Goal: Information Seeking & Learning: Learn about a topic

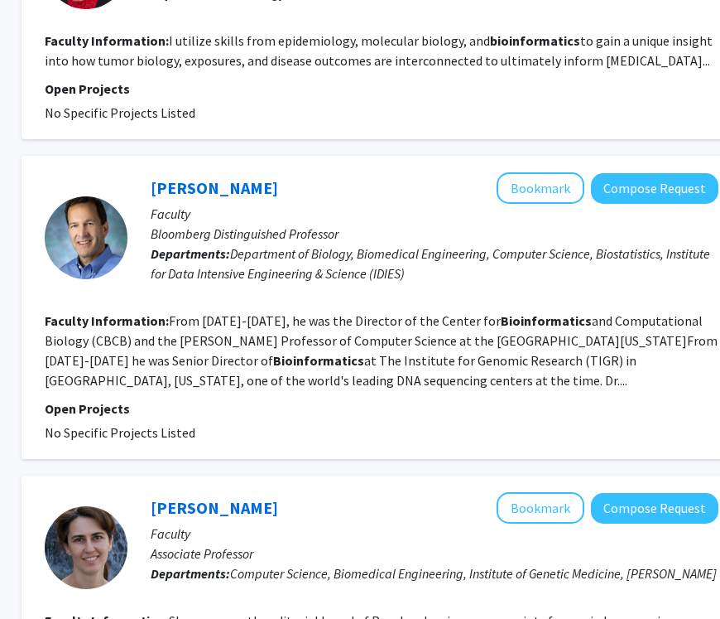
scroll to position [2607, 239]
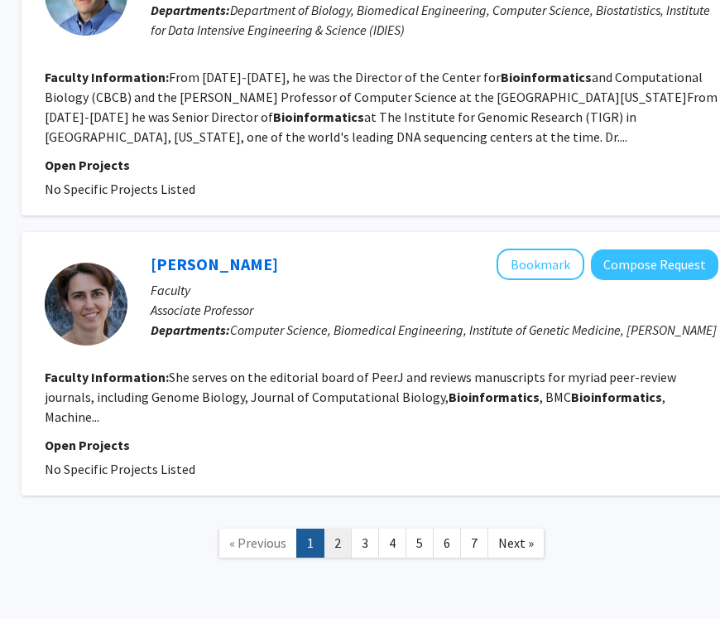
click at [340, 528] on link "2" at bounding box center [338, 542] width 28 height 29
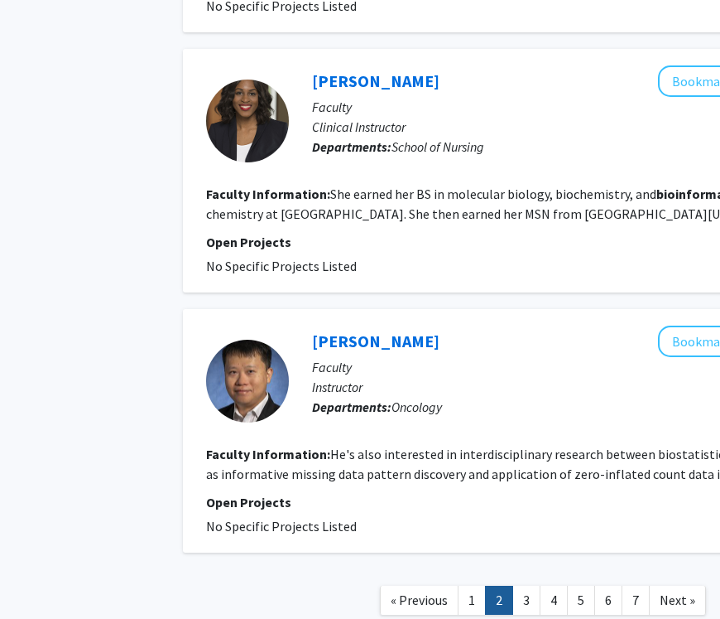
scroll to position [2488, 78]
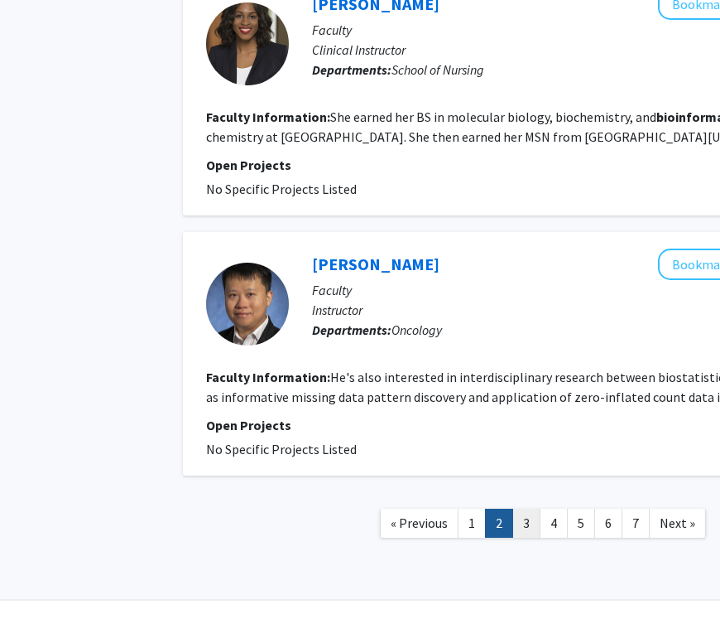
click at [518, 508] on link "3" at bounding box center [527, 522] width 28 height 29
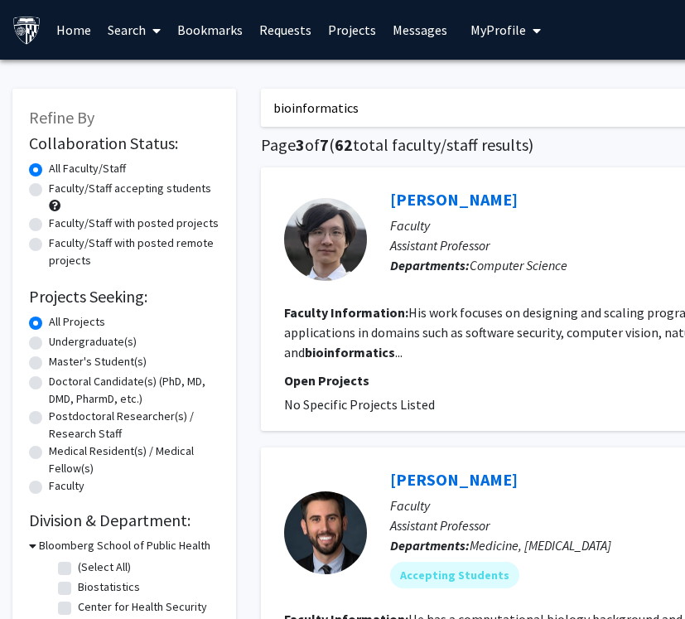
drag, startPoint x: 681, startPoint y: 425, endPoint x: 730, endPoint y: 425, distance: 48.9
click at [685, 425] on html "Skip navigation Home Search Bookmarks Requests Projects Messages My Profile [PE…" at bounding box center [342, 309] width 685 height 619
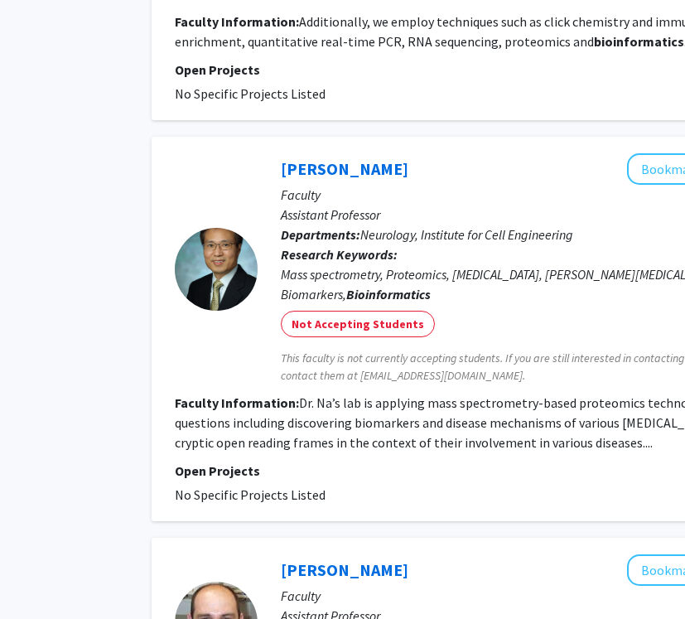
scroll to position [2815, 109]
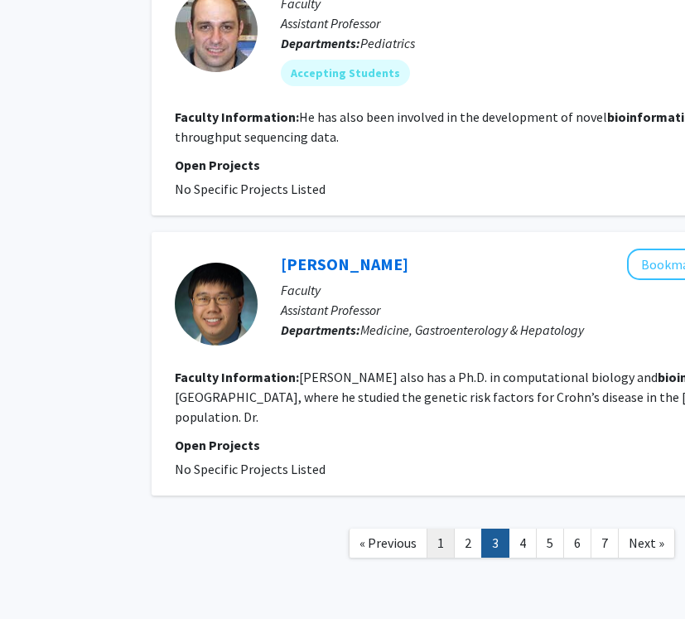
click at [446, 528] on link "1" at bounding box center [440, 542] width 28 height 29
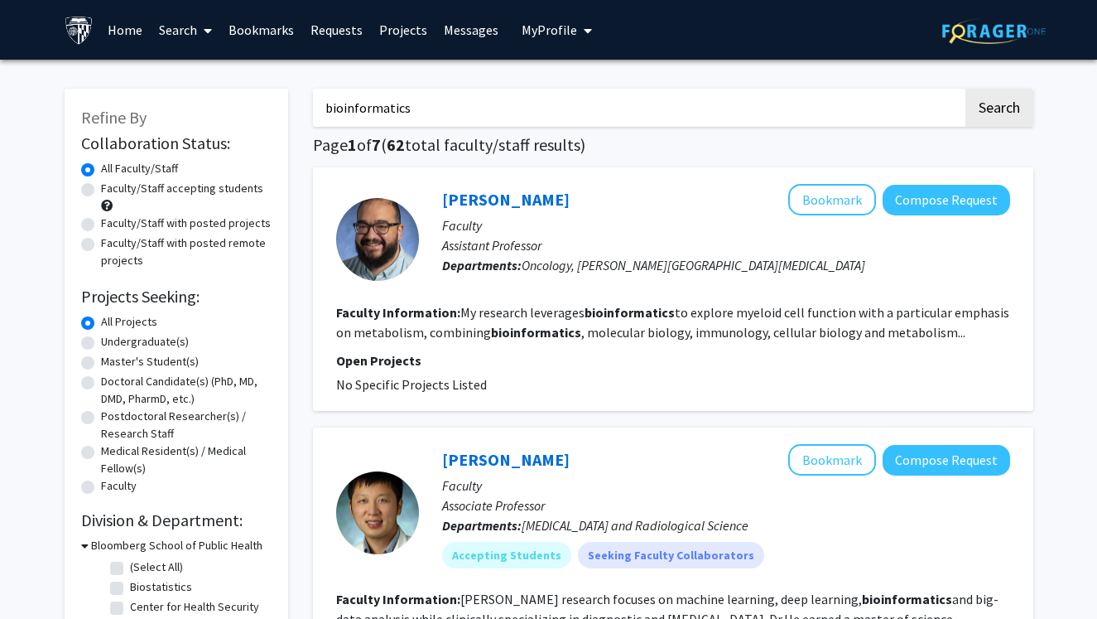
scroll to position [18, 0]
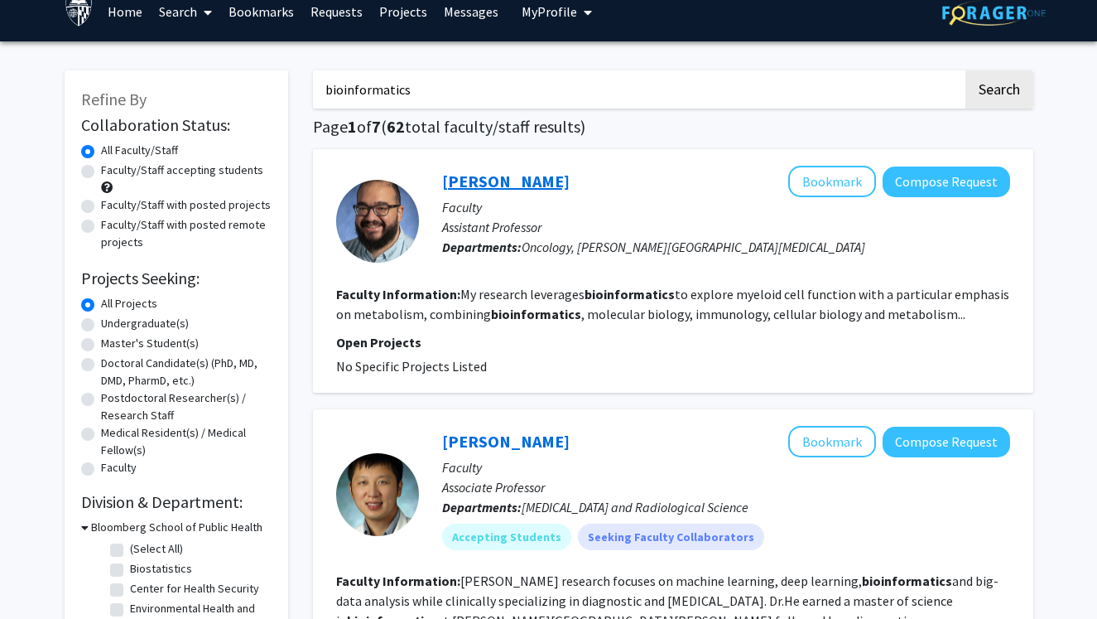
click at [486, 176] on link "[PERSON_NAME]" at bounding box center [506, 181] width 128 height 21
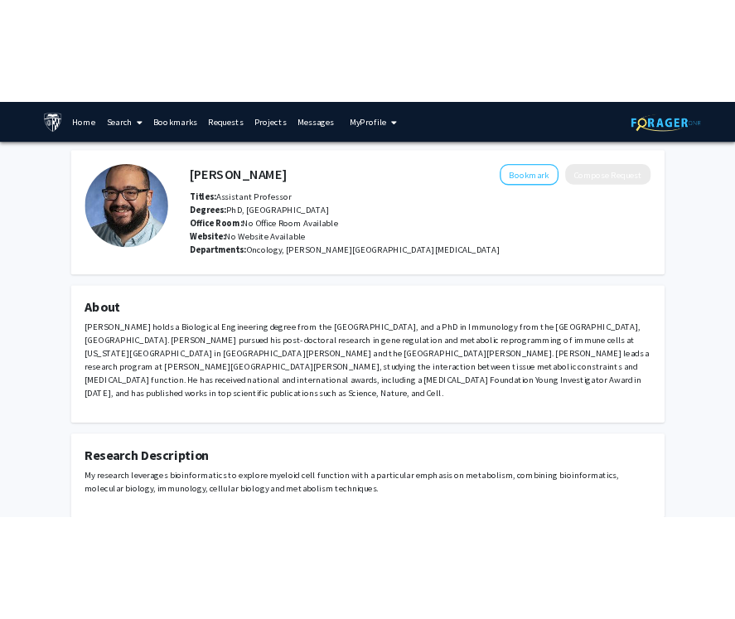
scroll to position [84, 0]
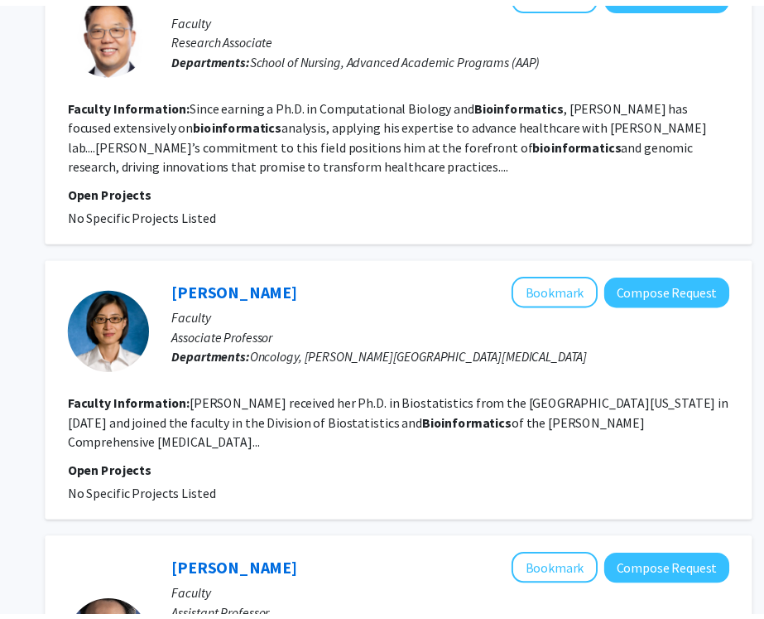
scroll to position [1091, 215]
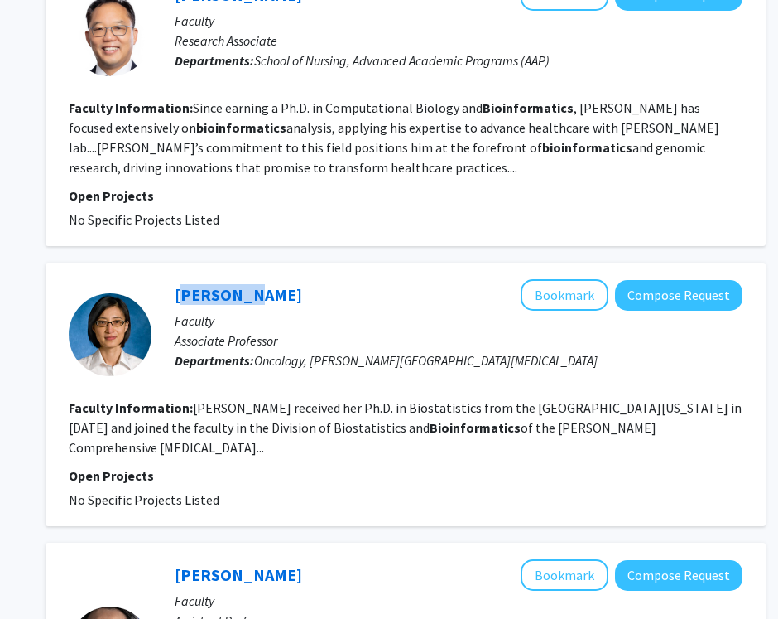
drag, startPoint x: 258, startPoint y: 296, endPoint x: 152, endPoint y: 296, distance: 106.8
click at [152, 296] on div "[PERSON_NAME] Bookmark Compose Request Faculty Associate Professor Departments:…" at bounding box center [447, 334] width 591 height 110
copy link "[PERSON_NAME]"
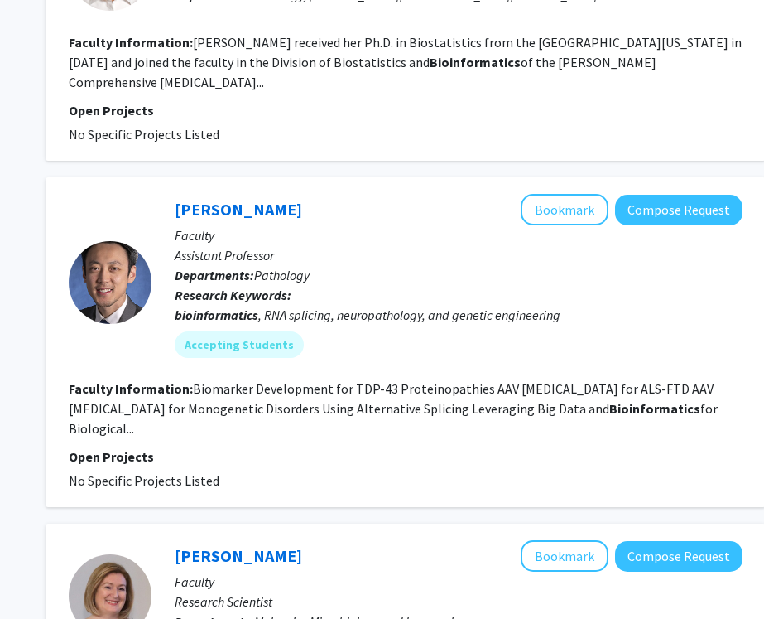
scroll to position [1435, 215]
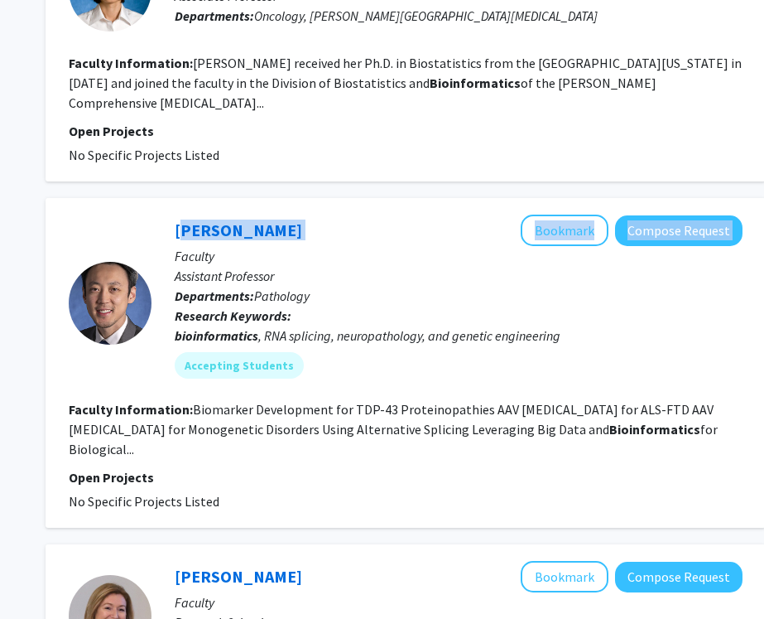
drag, startPoint x: 304, startPoint y: 206, endPoint x: 152, endPoint y: 206, distance: 151.5
click at [152, 214] on div "[PERSON_NAME] Bookmark Compose Request Faculty Assistant Professor Departments:…" at bounding box center [447, 302] width 591 height 176
copy div "[PERSON_NAME] Bookmark Compose Request"
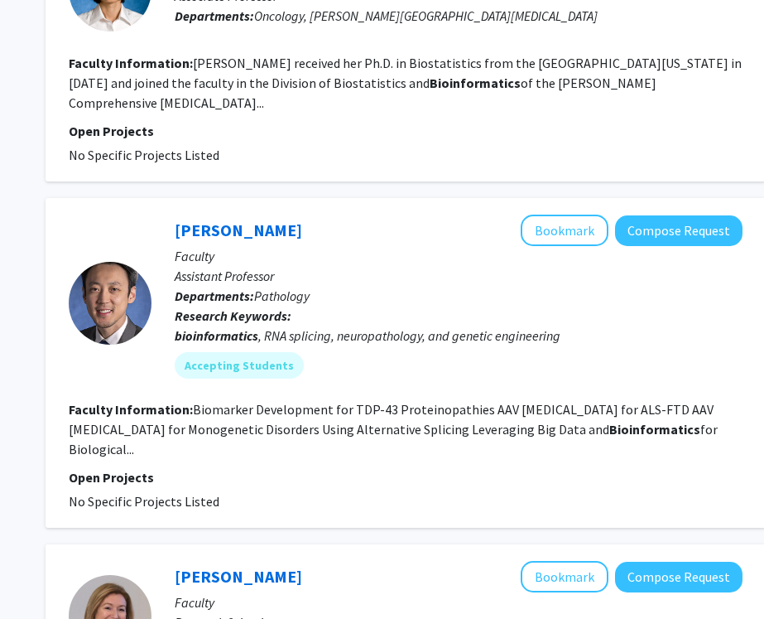
click at [402, 306] on p "Research Keywords: bioinformatics , RNA splicing, neuropathology, and genetic e…" at bounding box center [459, 326] width 568 height 40
click at [260, 352] on mat-chip "Accepting Students" at bounding box center [239, 365] width 129 height 26
click at [224, 219] on link "[PERSON_NAME]" at bounding box center [239, 229] width 128 height 21
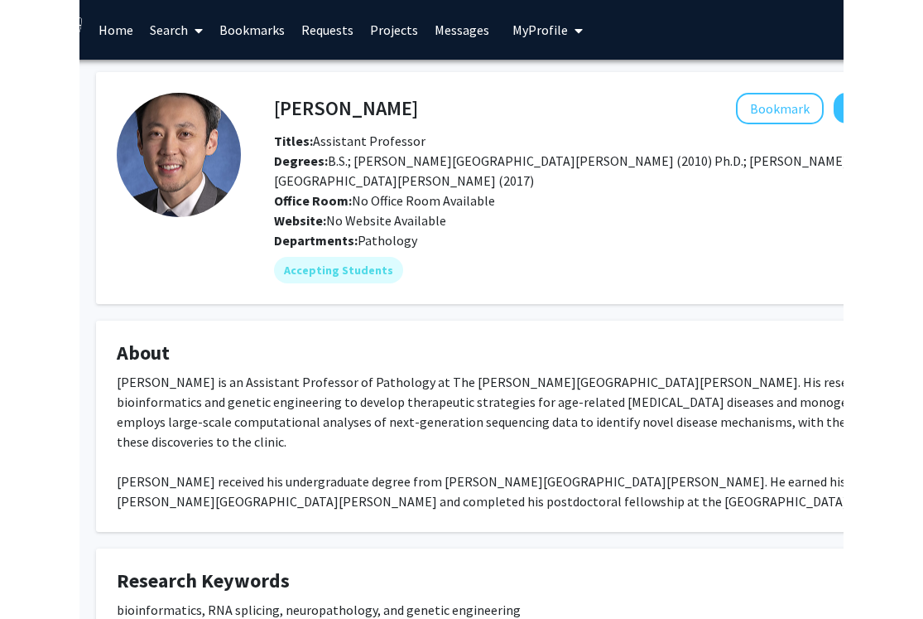
scroll to position [0, 53]
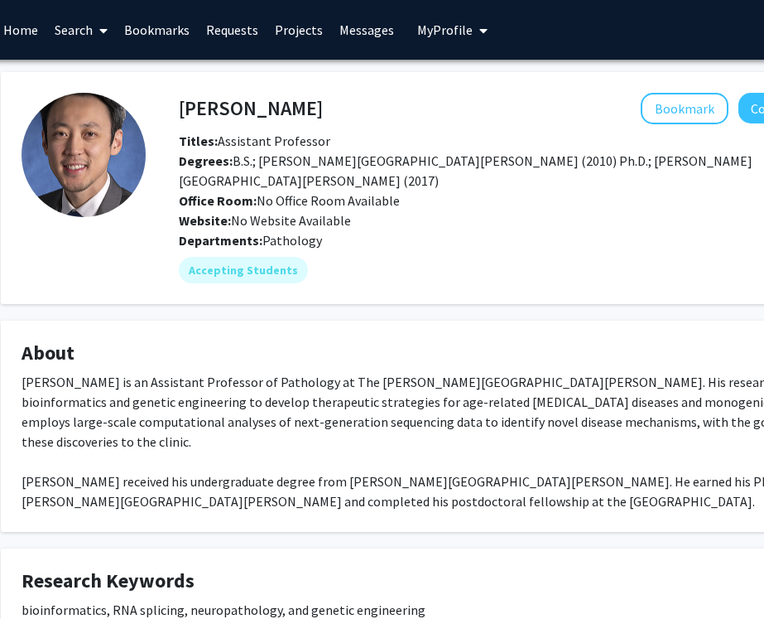
drag, startPoint x: 307, startPoint y: 107, endPoint x: 174, endPoint y: 102, distance: 133.4
click at [174, 102] on div "[PERSON_NAME] Bookmark Compose Request" at bounding box center [522, 108] width 712 height 31
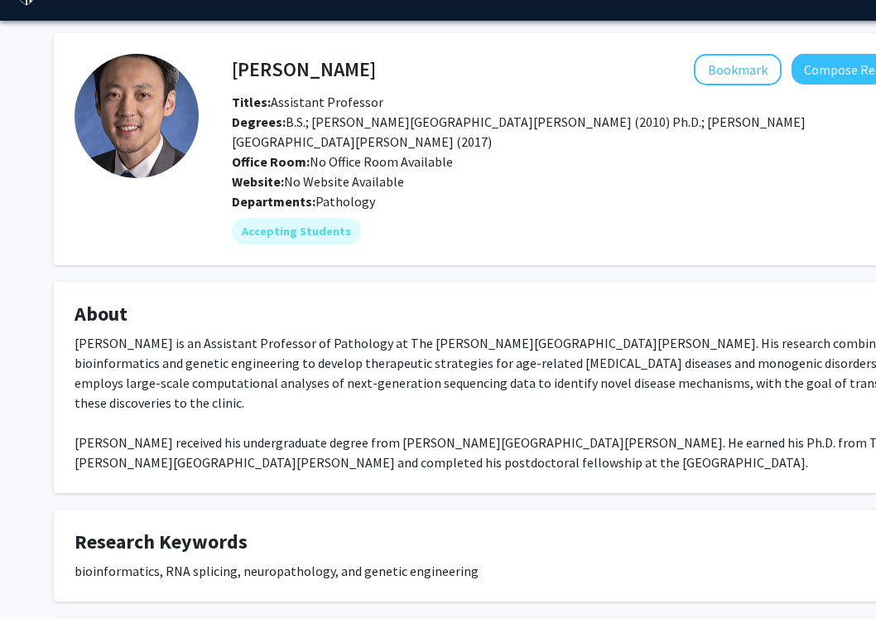
scroll to position [0, 0]
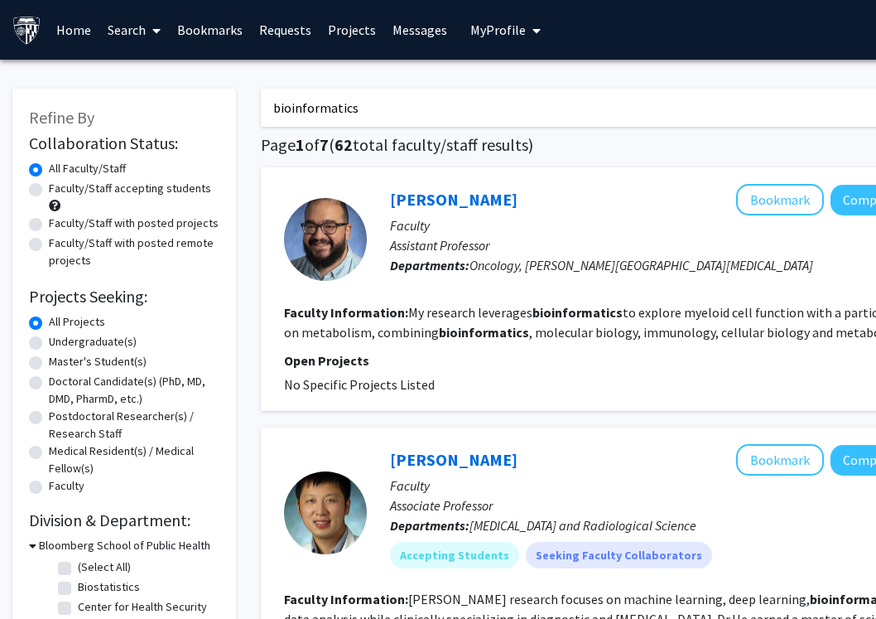
click at [144, 179] on div "All Faculty/Staff" at bounding box center [124, 170] width 190 height 20
click at [144, 186] on label "Faculty/Staff accepting students" at bounding box center [130, 188] width 162 height 17
click at [60, 186] on input "Faculty/Staff accepting students" at bounding box center [54, 185] width 11 height 11
radio input "true"
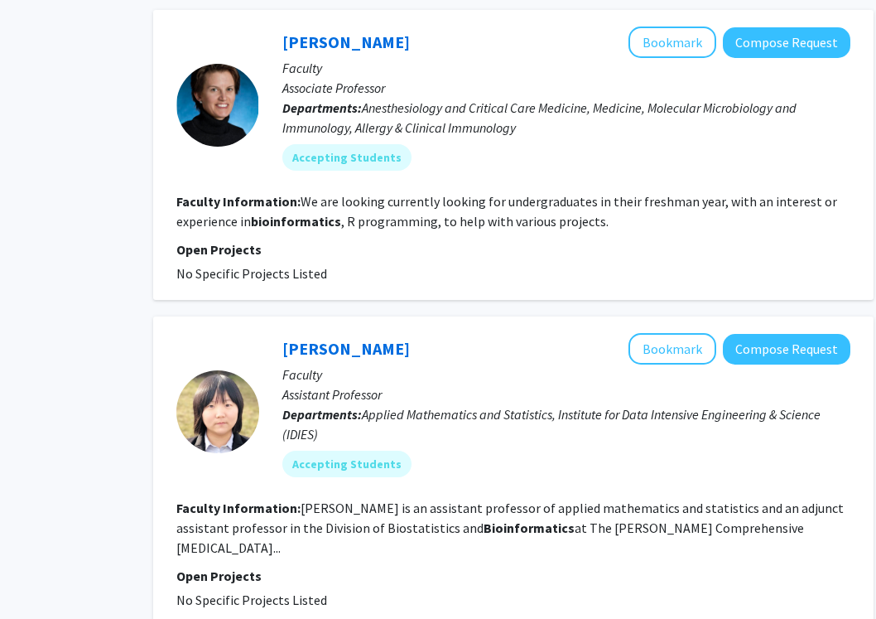
scroll to position [2842, 108]
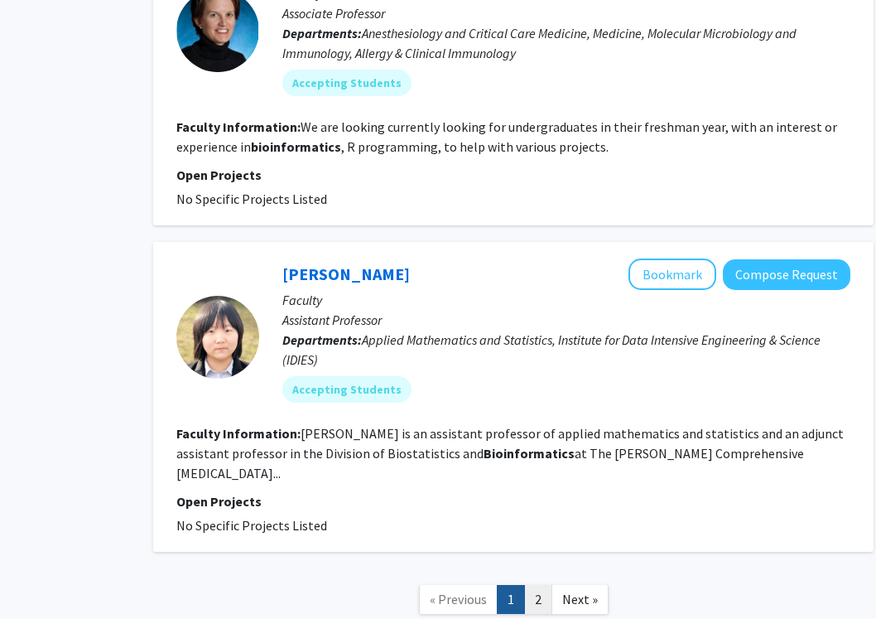
click at [536, 585] on link "2" at bounding box center [538, 599] width 28 height 29
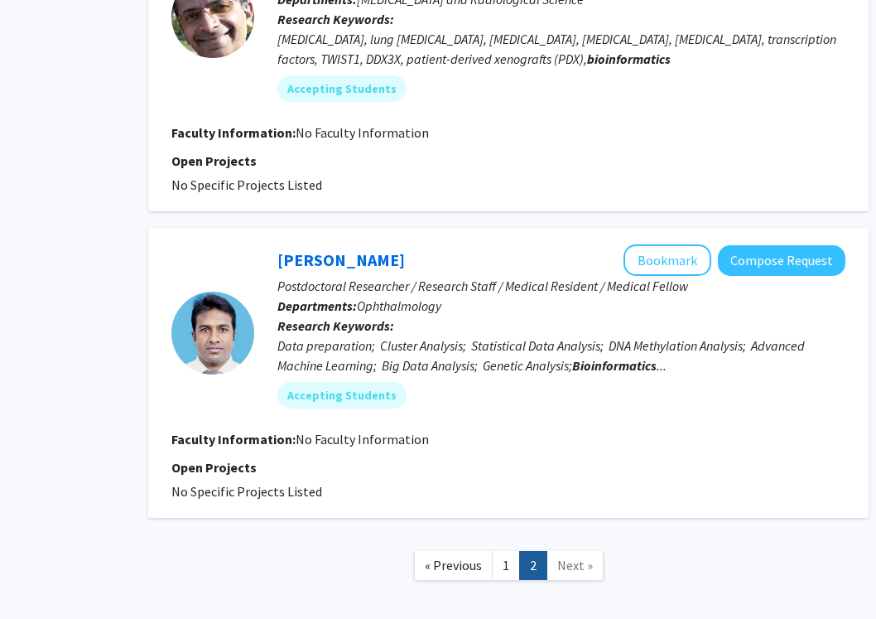
scroll to position [1775, 113]
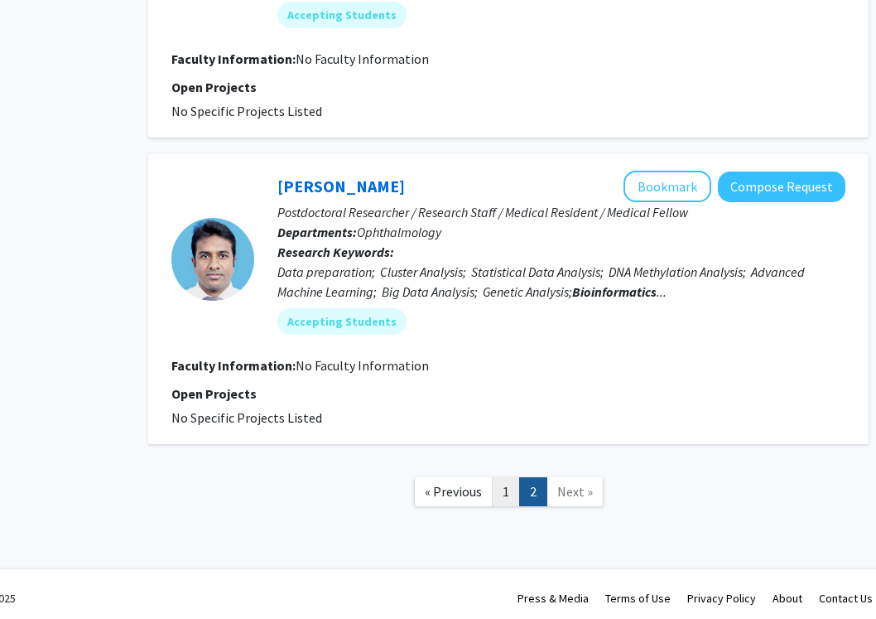
click at [508, 494] on link "1" at bounding box center [506, 491] width 28 height 29
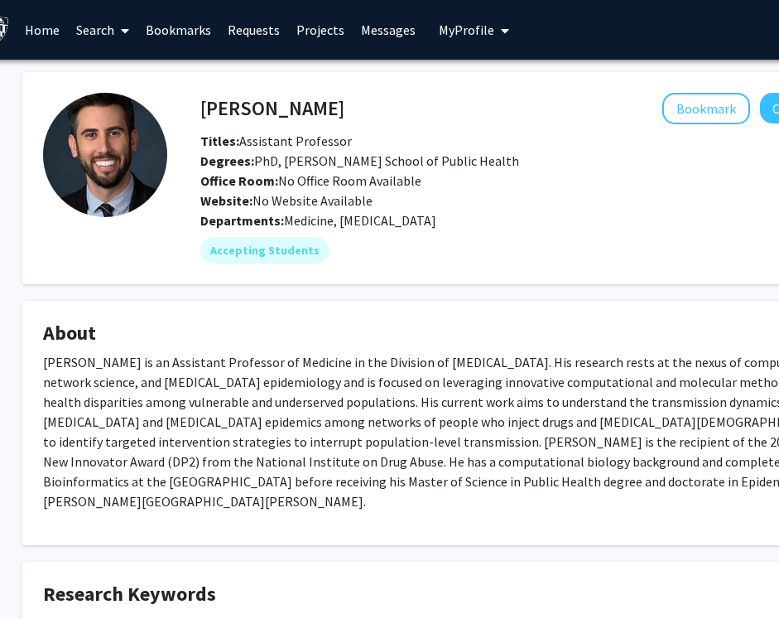
scroll to position [131, 31]
